Goal: Find specific page/section

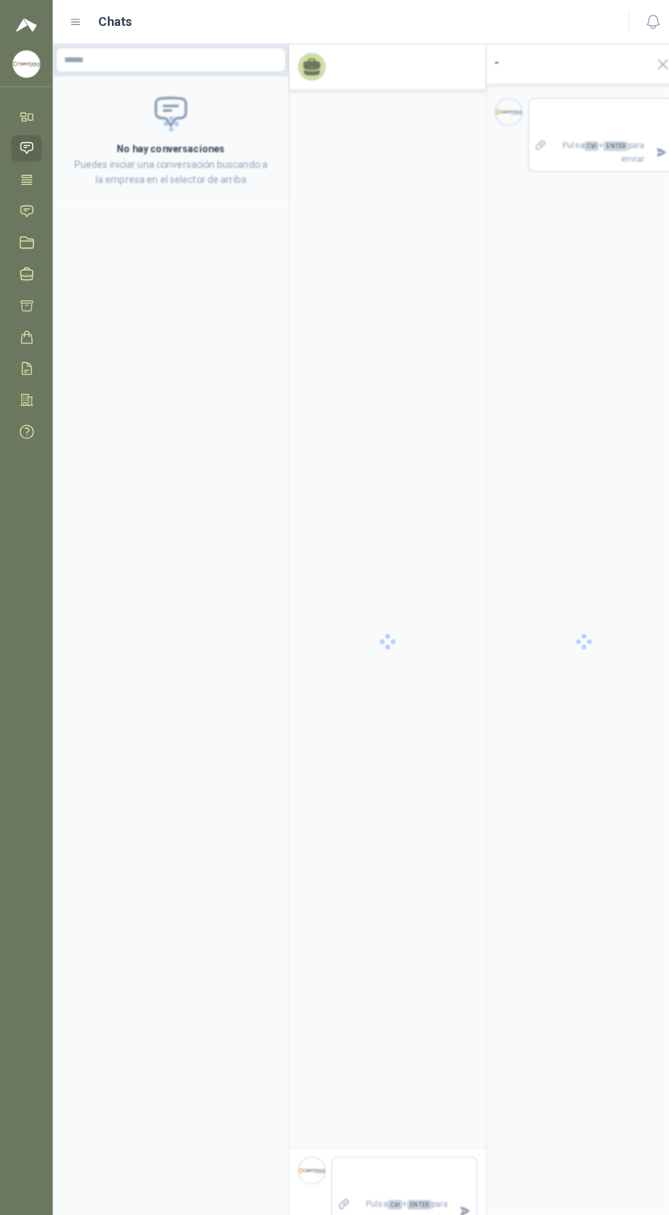
scroll to position [1842, 0]
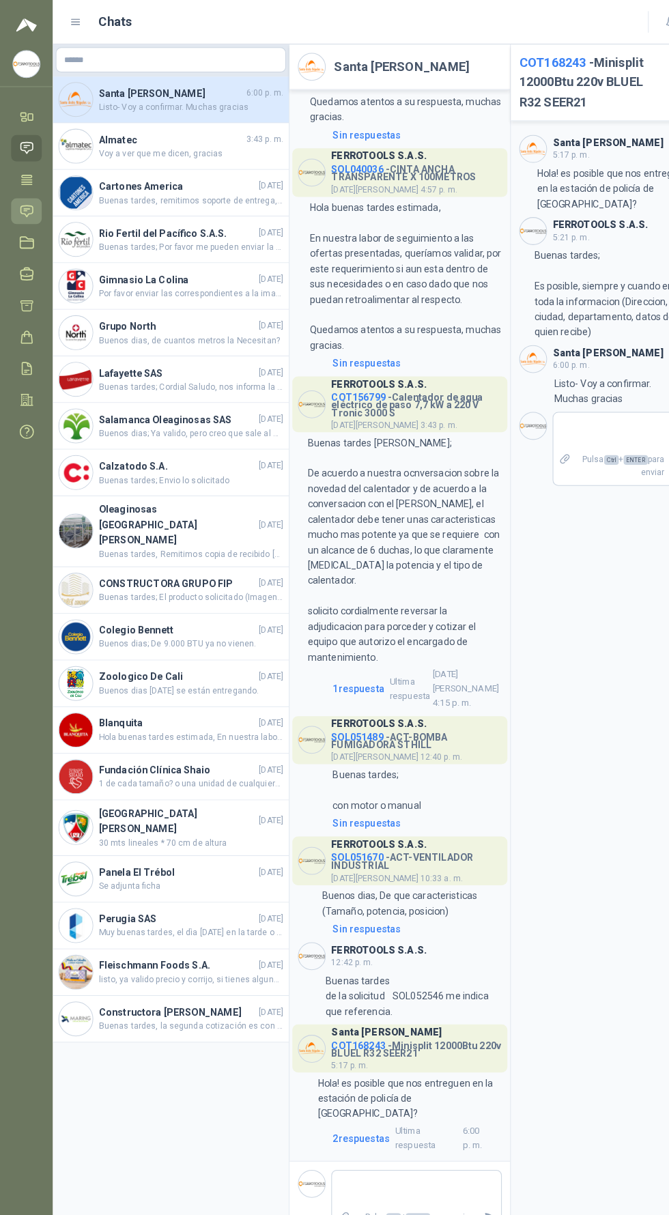
click at [27, 207] on icon at bounding box center [26, 207] width 14 height 14
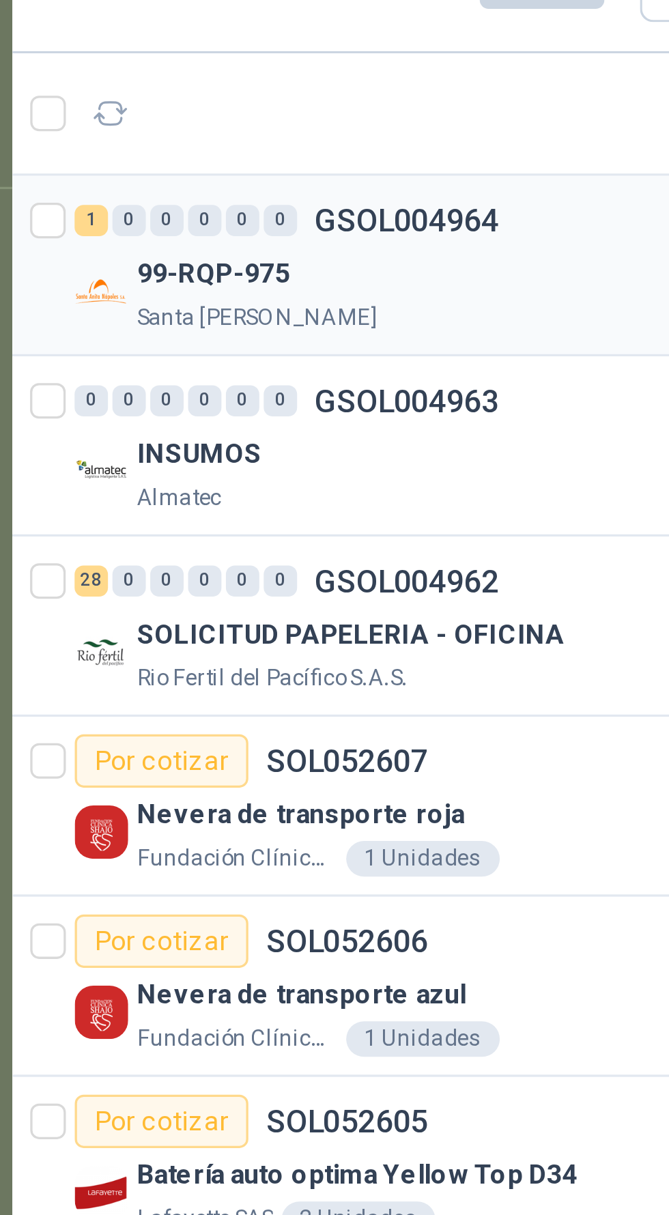
click at [167, 116] on div "99-RQP-975" at bounding box center [178, 111] width 177 height 16
